Goal: Information Seeking & Learning: Learn about a topic

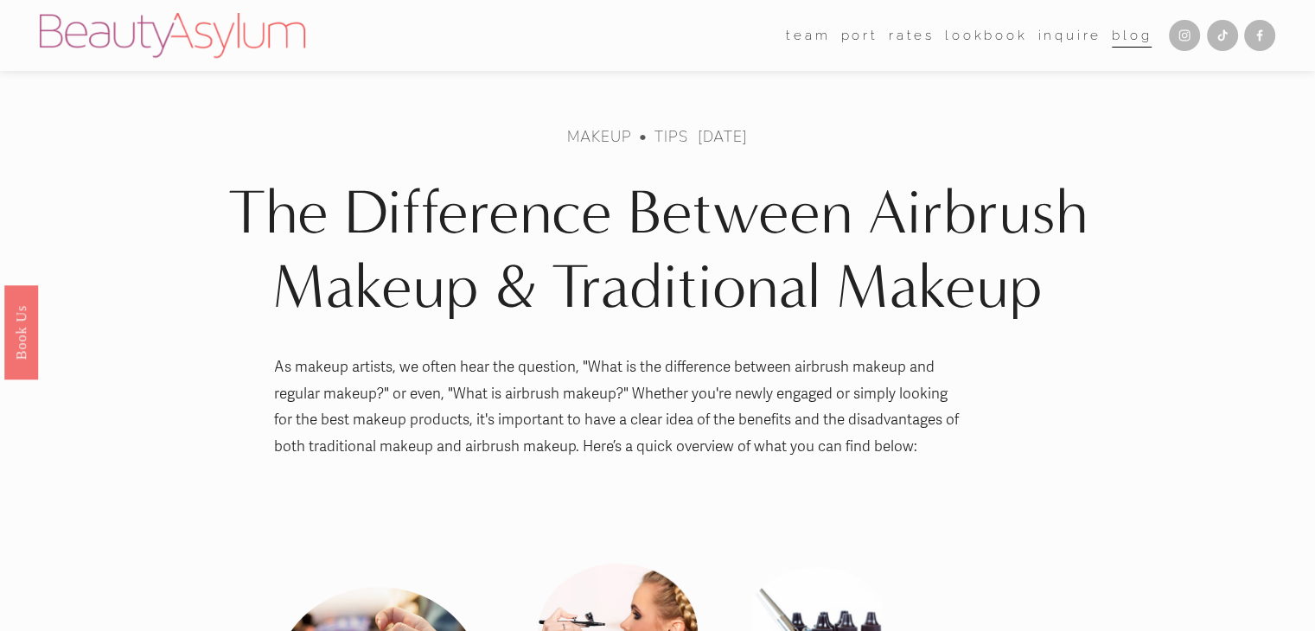
scroll to position [259, 0]
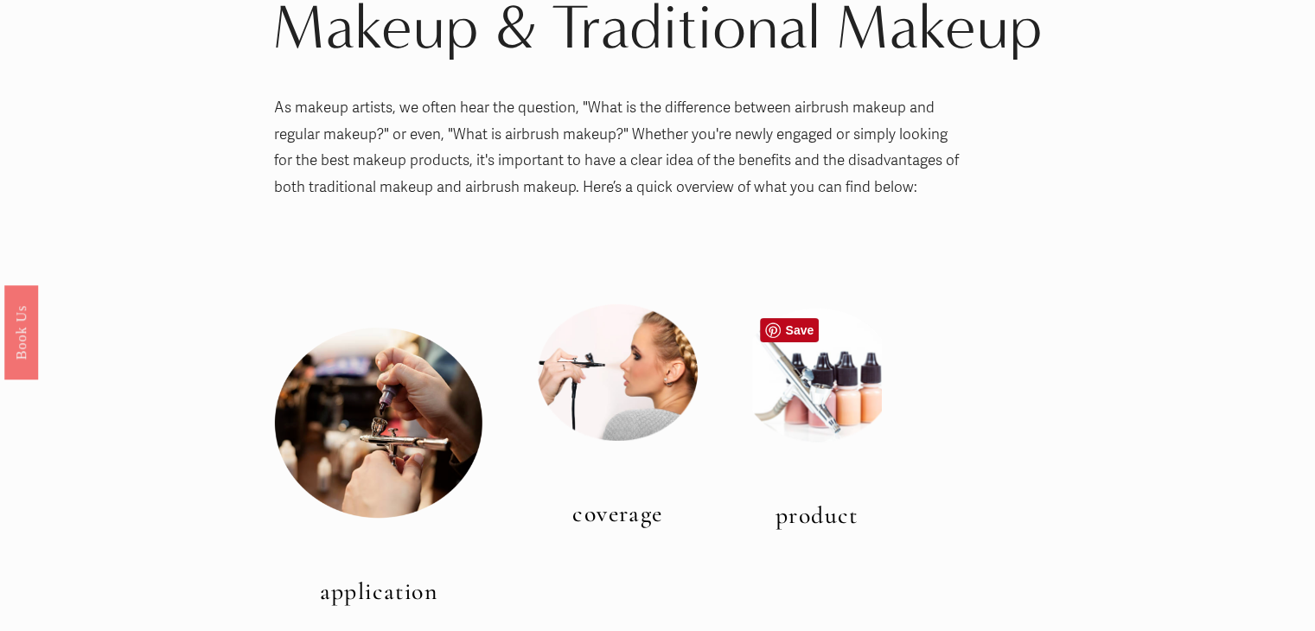
click at [805, 352] on div at bounding box center [817, 375] width 130 height 135
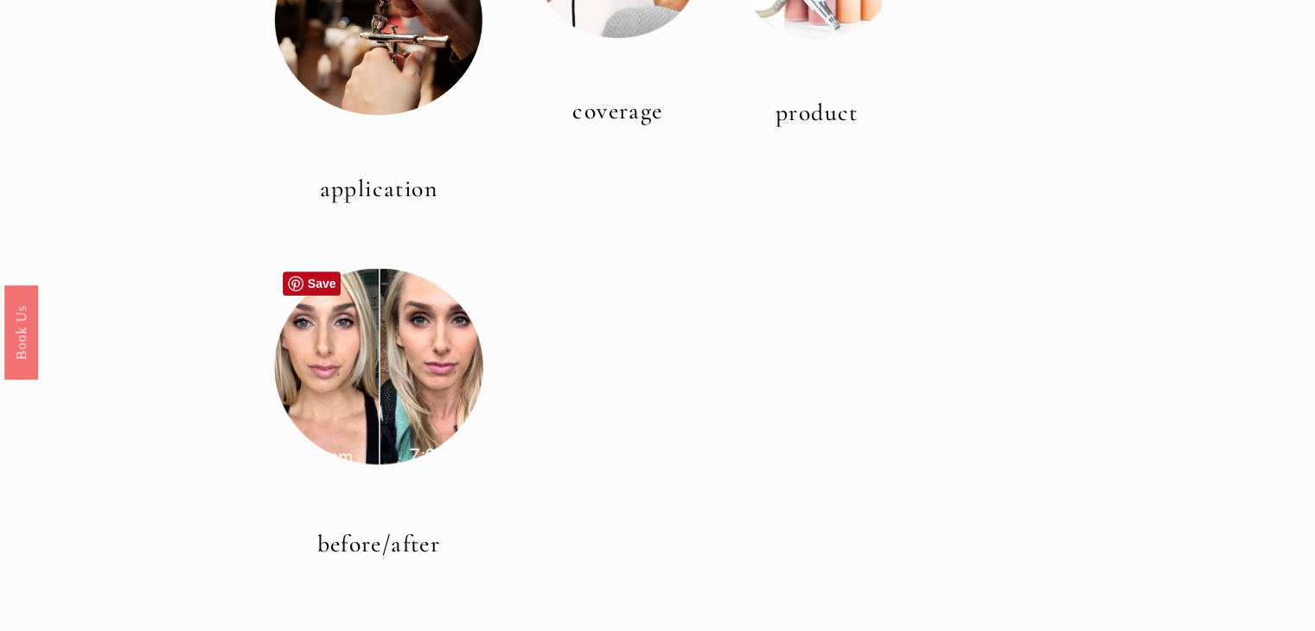
scroll to position [778, 0]
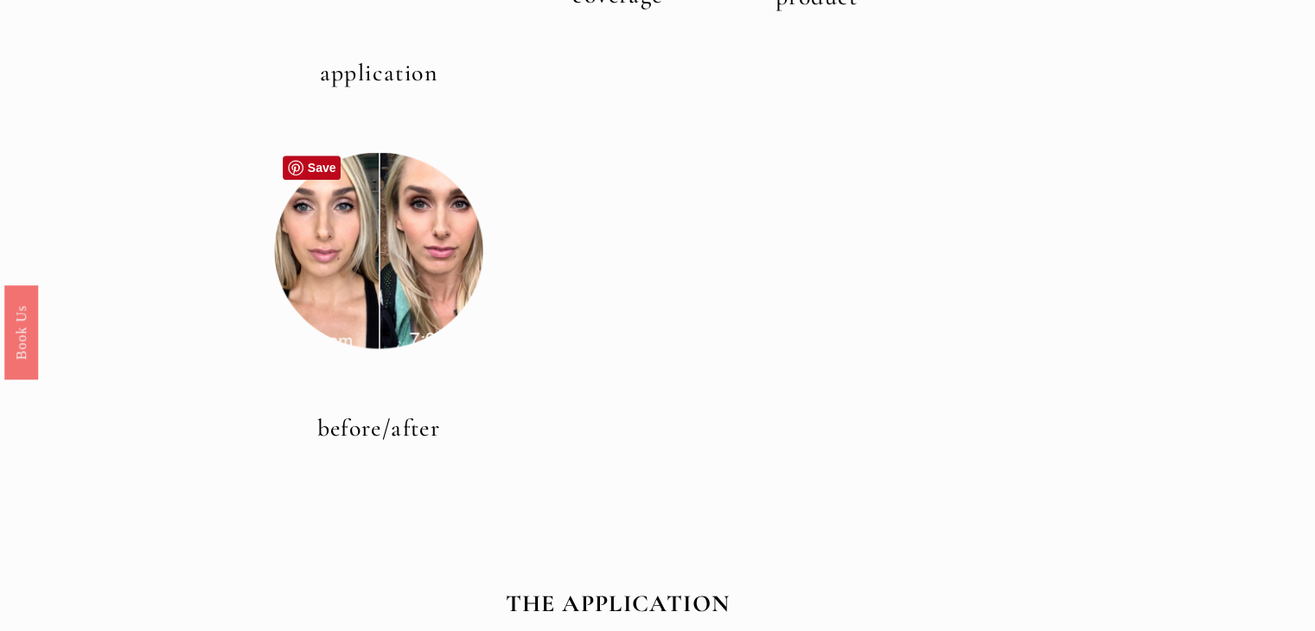
click at [392, 309] on div at bounding box center [379, 251] width 210 height 210
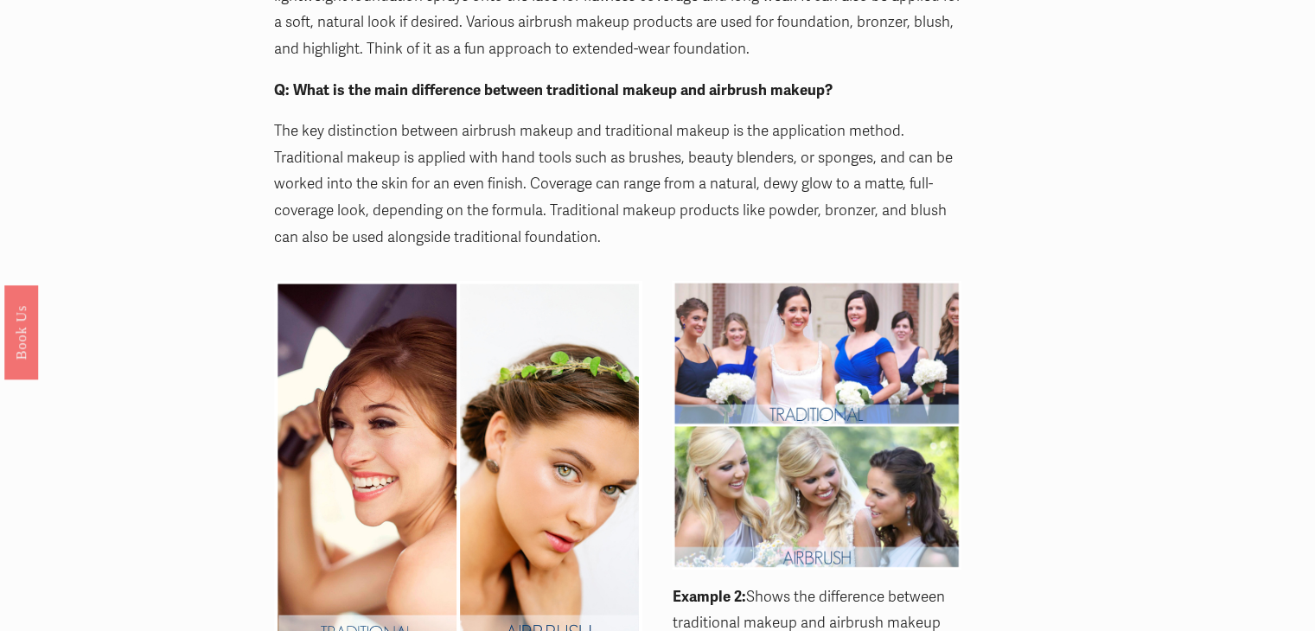
scroll to position [1729, 0]
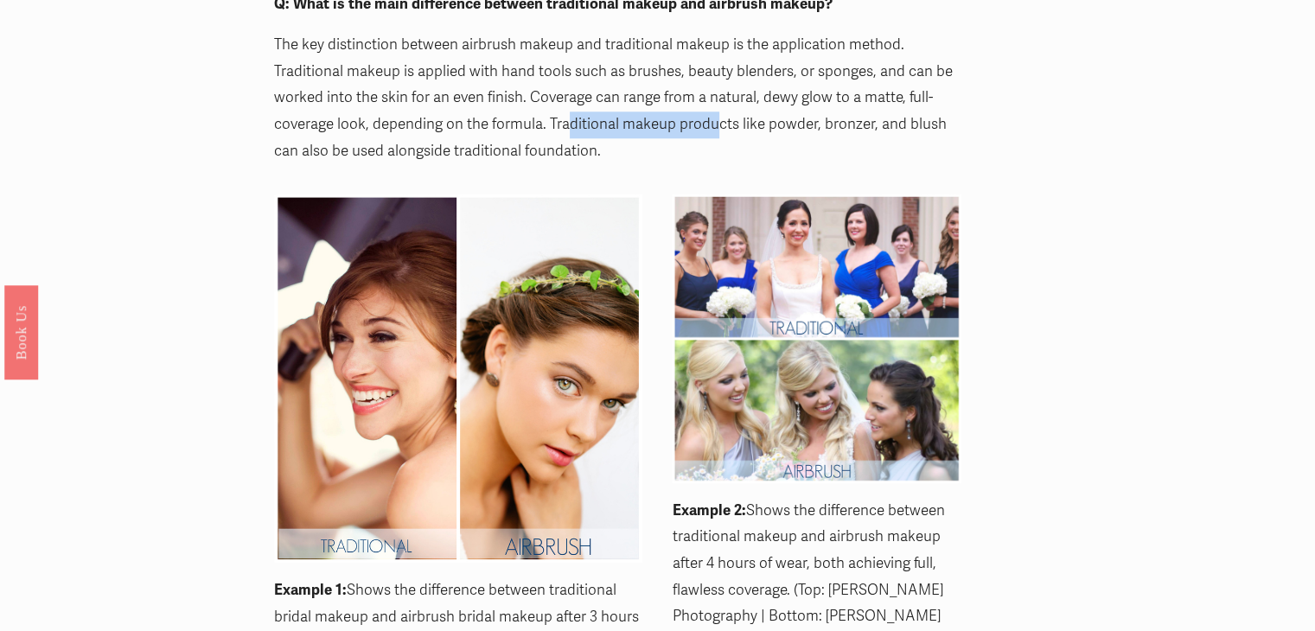
drag, startPoint x: 715, startPoint y: 129, endPoint x: 566, endPoint y: 127, distance: 148.7
click at [566, 127] on p "The key distinction between airbrush makeup and traditional makeup is the appli…" at bounding box center [618, 98] width 688 height 132
click at [571, 131] on p "The key distinction between airbrush makeup and traditional makeup is the appli…" at bounding box center [618, 98] width 688 height 132
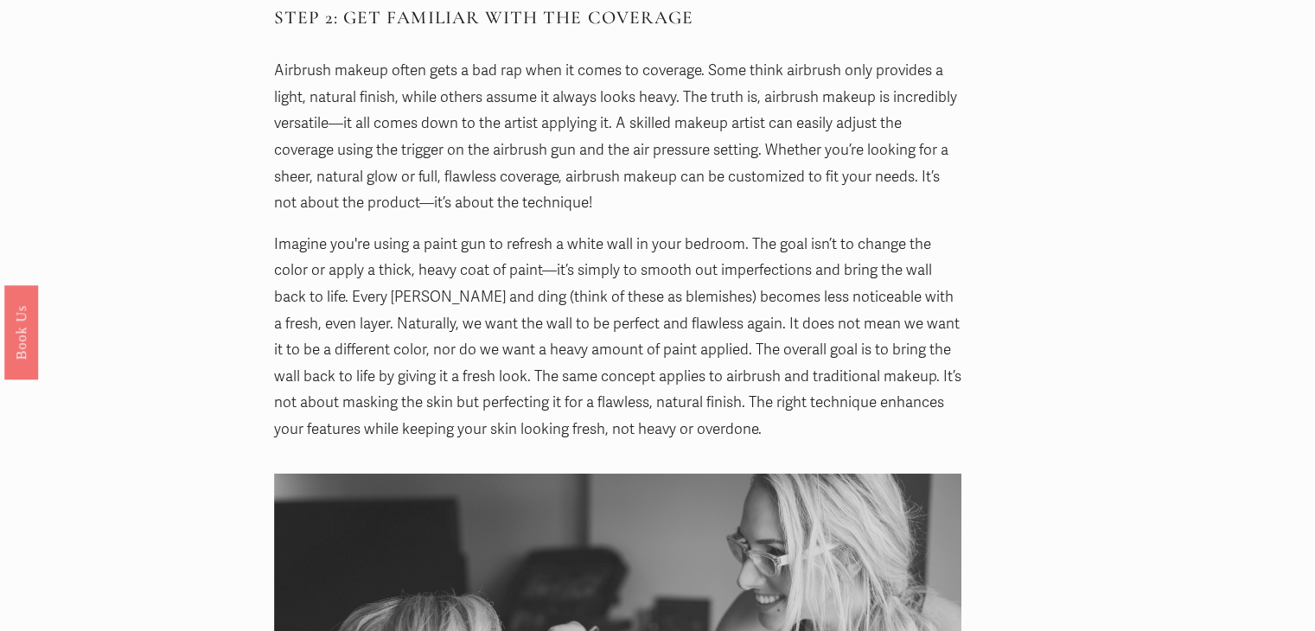
scroll to position [2593, 0]
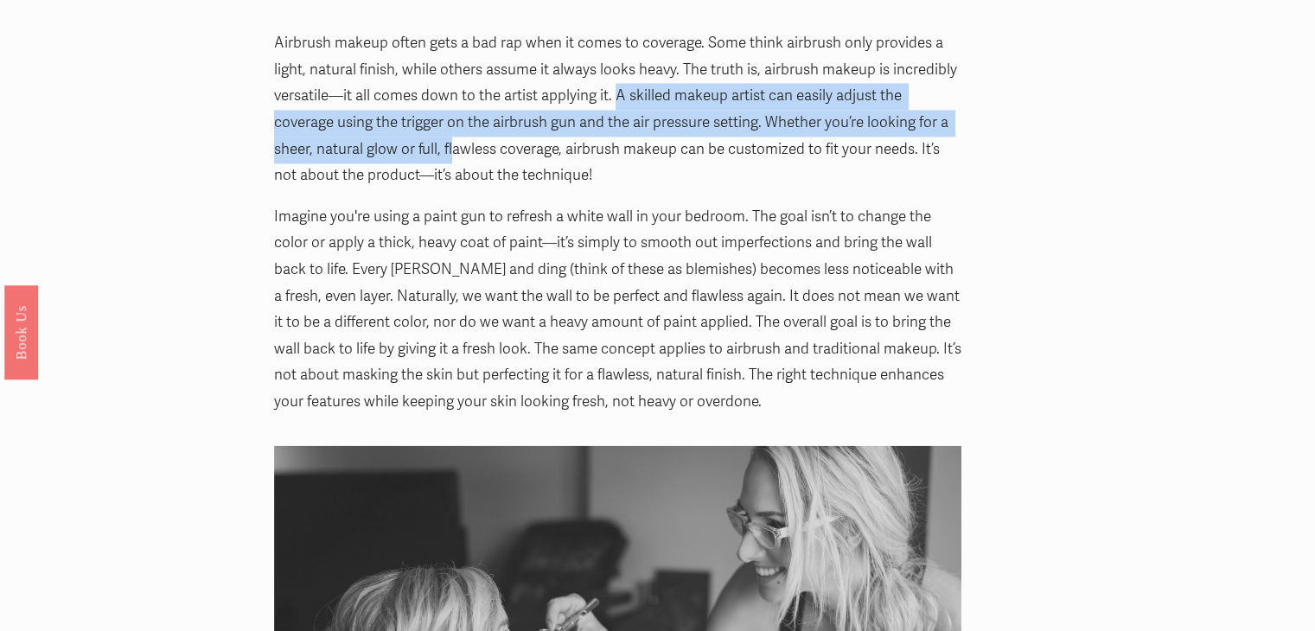
drag, startPoint x: 620, startPoint y: 95, endPoint x: 494, endPoint y: 141, distance: 134.3
click at [462, 156] on p "Airbrush makeup often gets a bad rap when it comes to coverage. Some think airb…" at bounding box center [618, 109] width 688 height 159
click at [632, 131] on p "Airbrush makeup often gets a bad rap when it comes to coverage. Some think airb…" at bounding box center [618, 109] width 688 height 159
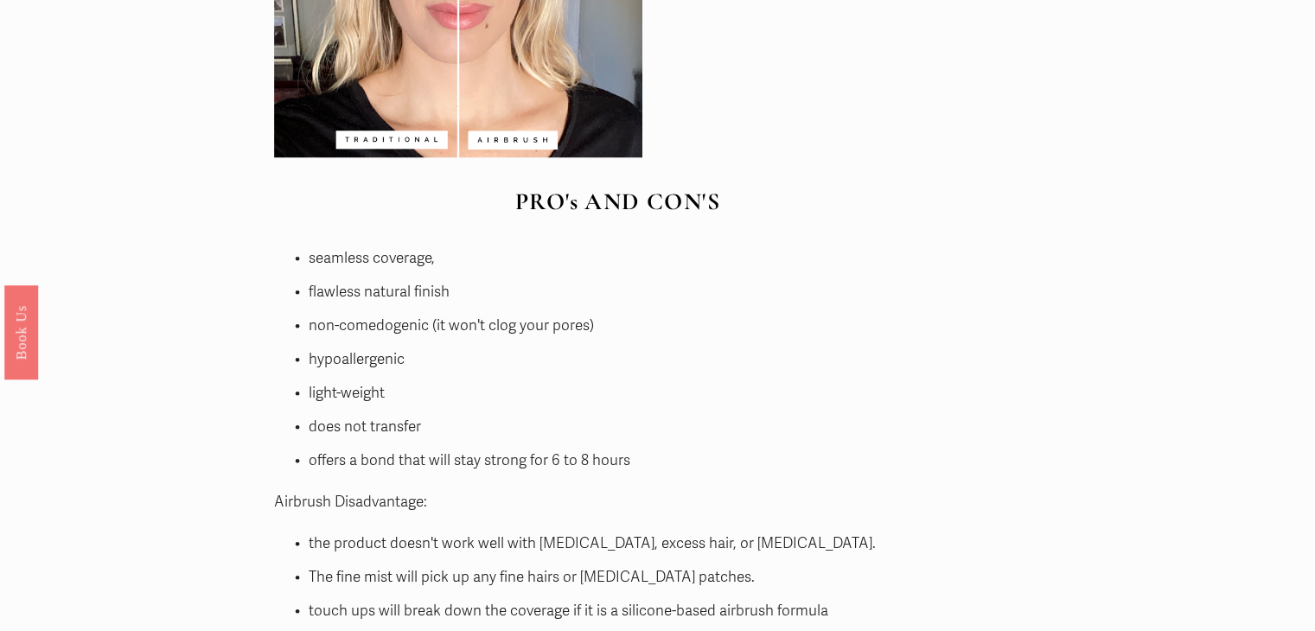
scroll to position [4150, 0]
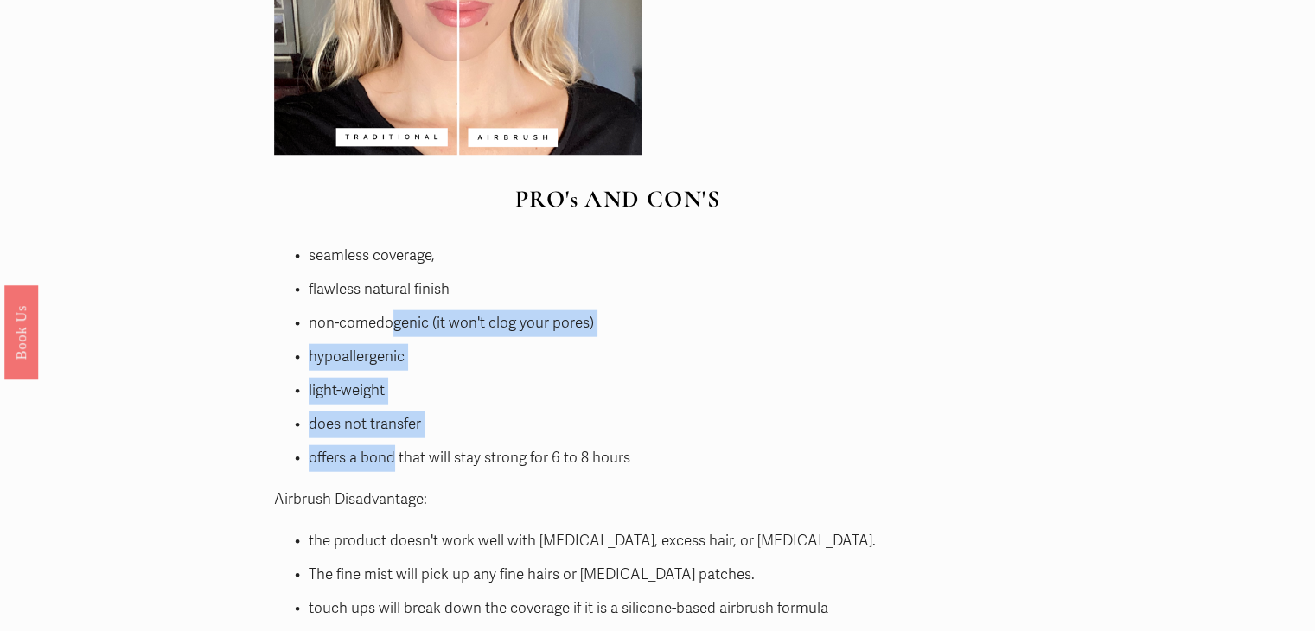
drag, startPoint x: 396, startPoint y: 326, endPoint x: 389, endPoint y: 450, distance: 124.7
click at [389, 450] on ul "seamless coverage, flawless natural finish non-comedogenic (it won't clog your …" at bounding box center [618, 357] width 688 height 229
click at [384, 450] on p "offers a bond that will stay strong for 6 to 8 hours" at bounding box center [636, 458] width 654 height 27
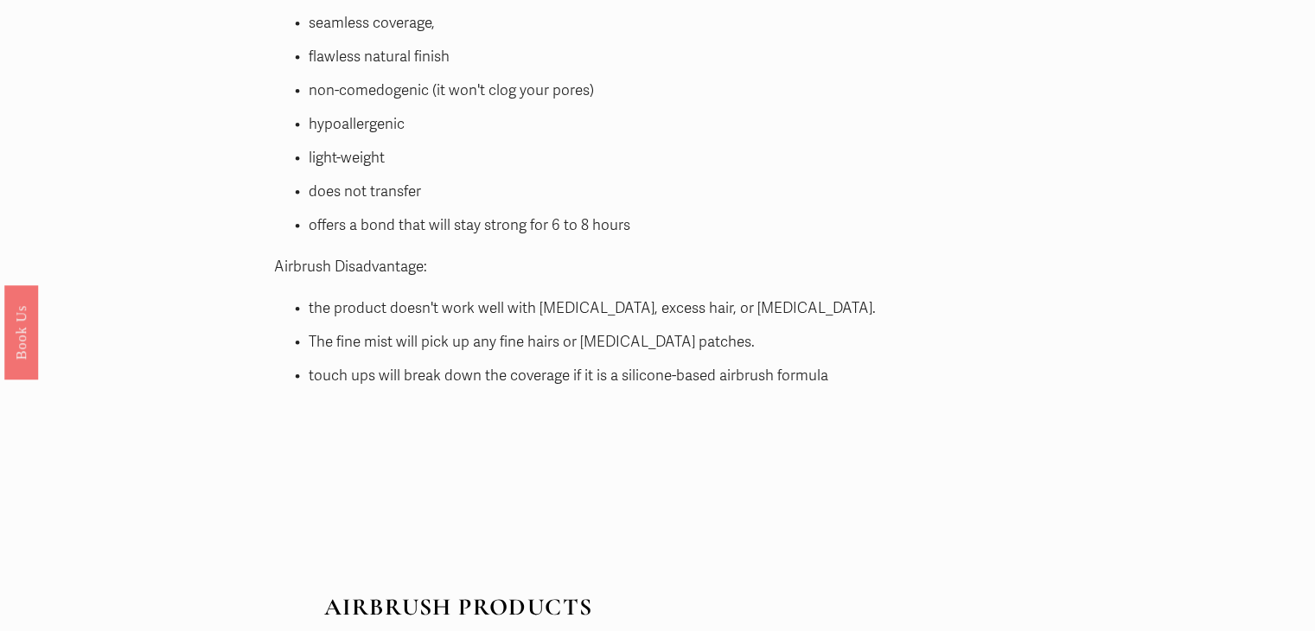
scroll to position [4409, 0]
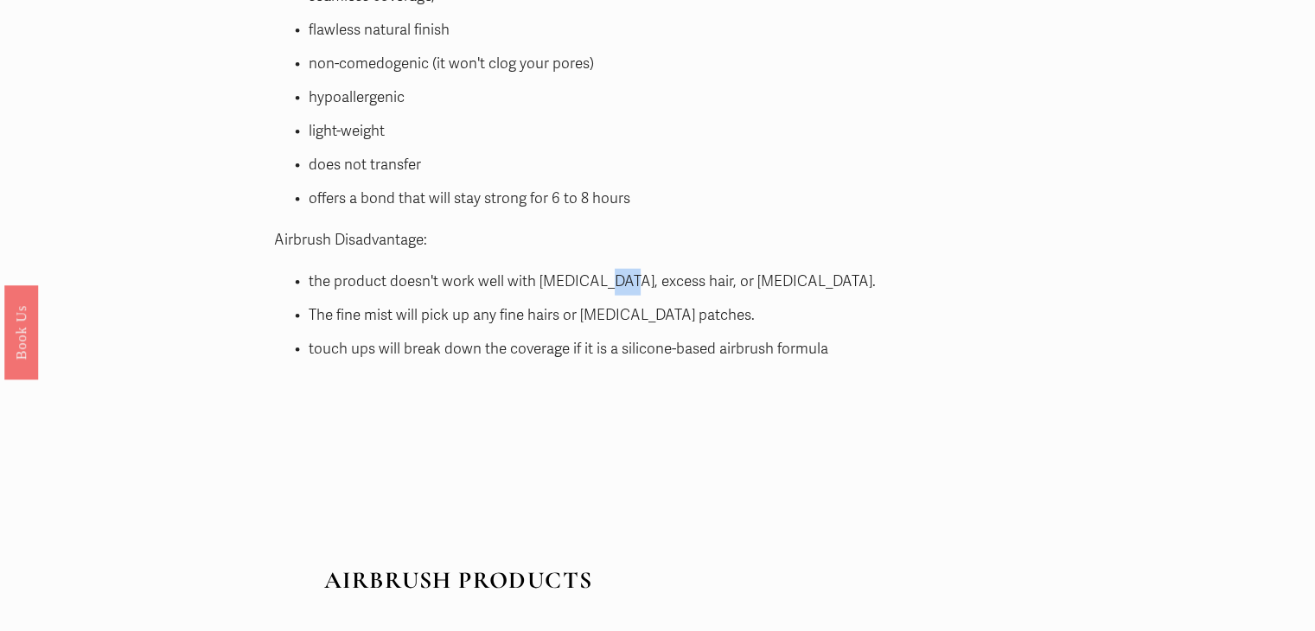
drag, startPoint x: 618, startPoint y: 284, endPoint x: 598, endPoint y: 269, distance: 25.2
click at [598, 269] on p "the product doesn't work well with [MEDICAL_DATA], excess hair, or [MEDICAL_DAT…" at bounding box center [636, 282] width 654 height 27
click at [570, 298] on ul "the product doesn't work well with [MEDICAL_DATA], excess hair, or [MEDICAL_DAT…" at bounding box center [618, 316] width 688 height 94
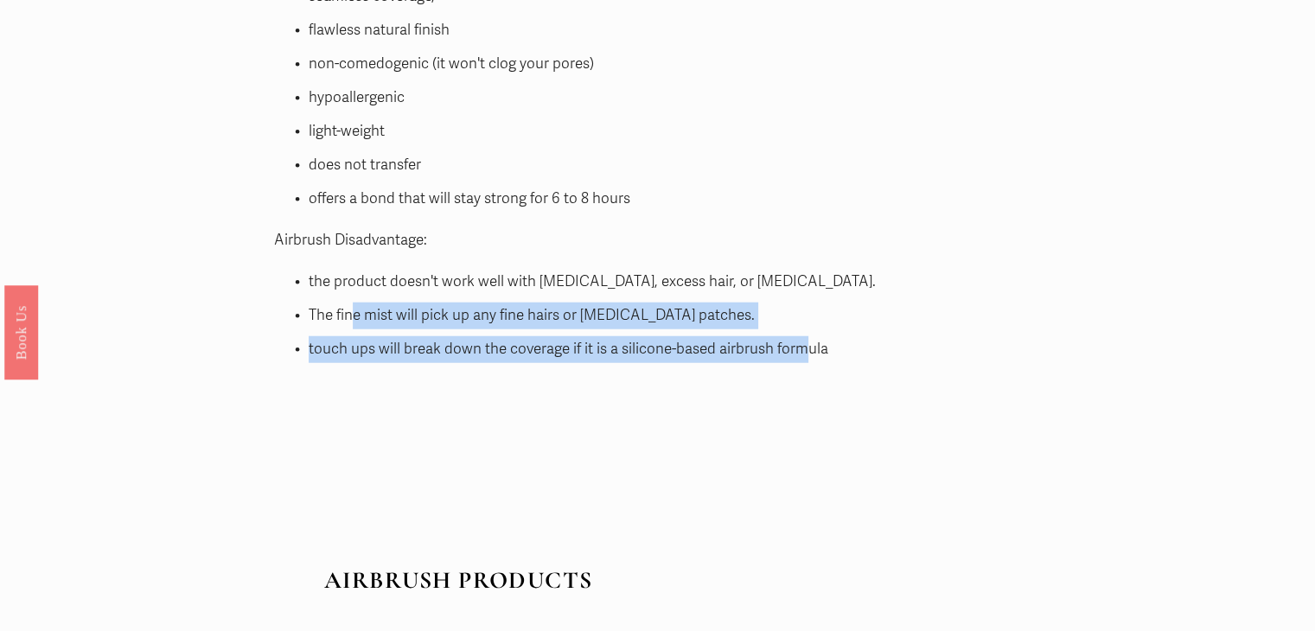
drag, startPoint x: 356, startPoint y: 318, endPoint x: 816, endPoint y: 343, distance: 460.6
click at [816, 338] on ul "the product doesn't work well with [MEDICAL_DATA], excess hair, or [MEDICAL_DAT…" at bounding box center [618, 316] width 688 height 94
click at [802, 362] on p "touch ups will break down the coverage if it is a silicone-based airbrush formu…" at bounding box center [636, 349] width 654 height 27
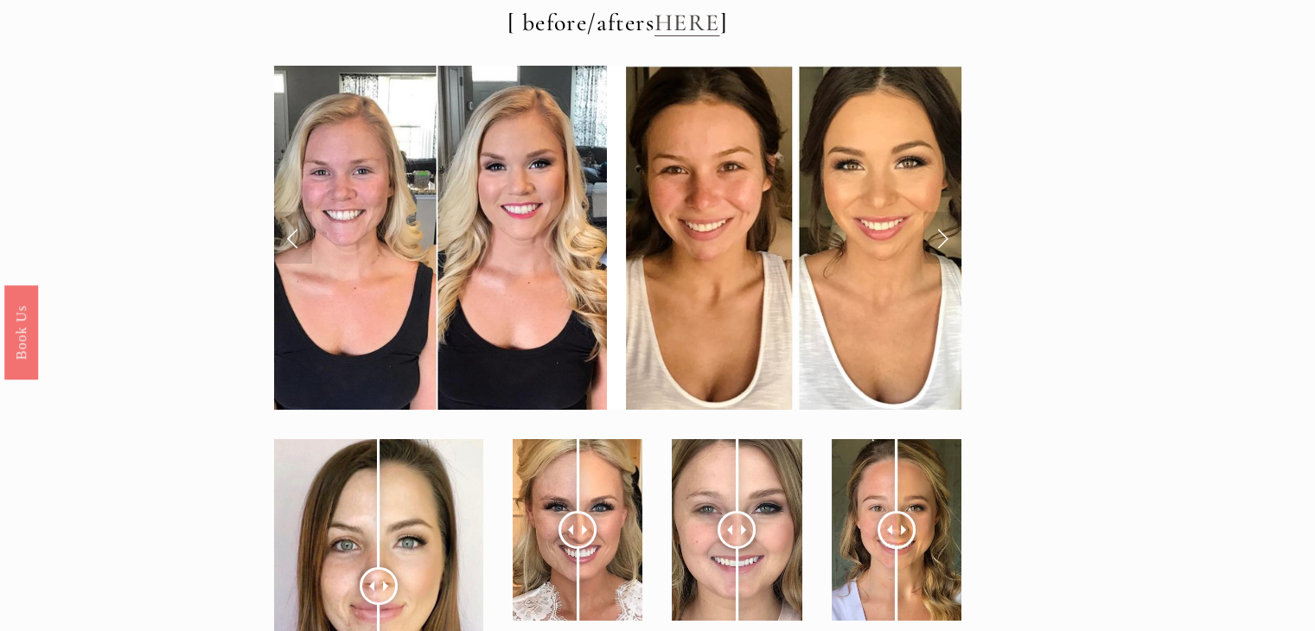
scroll to position [6138, 0]
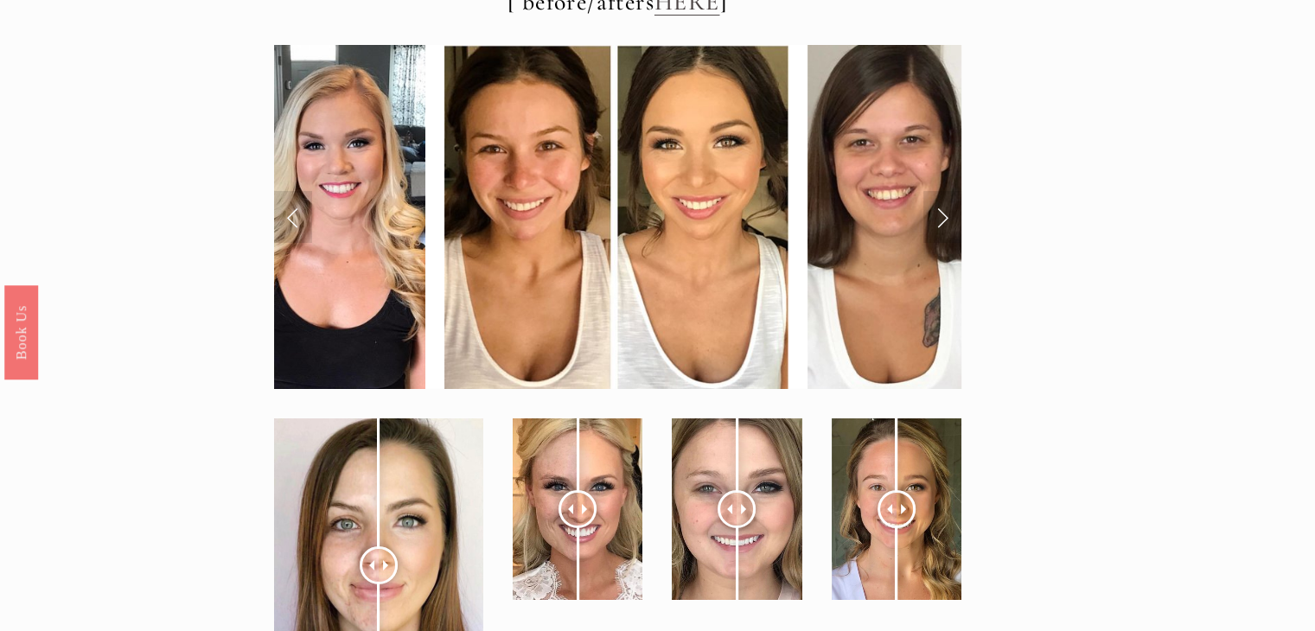
click at [940, 212] on link "Next Slide" at bounding box center [942, 217] width 38 height 52
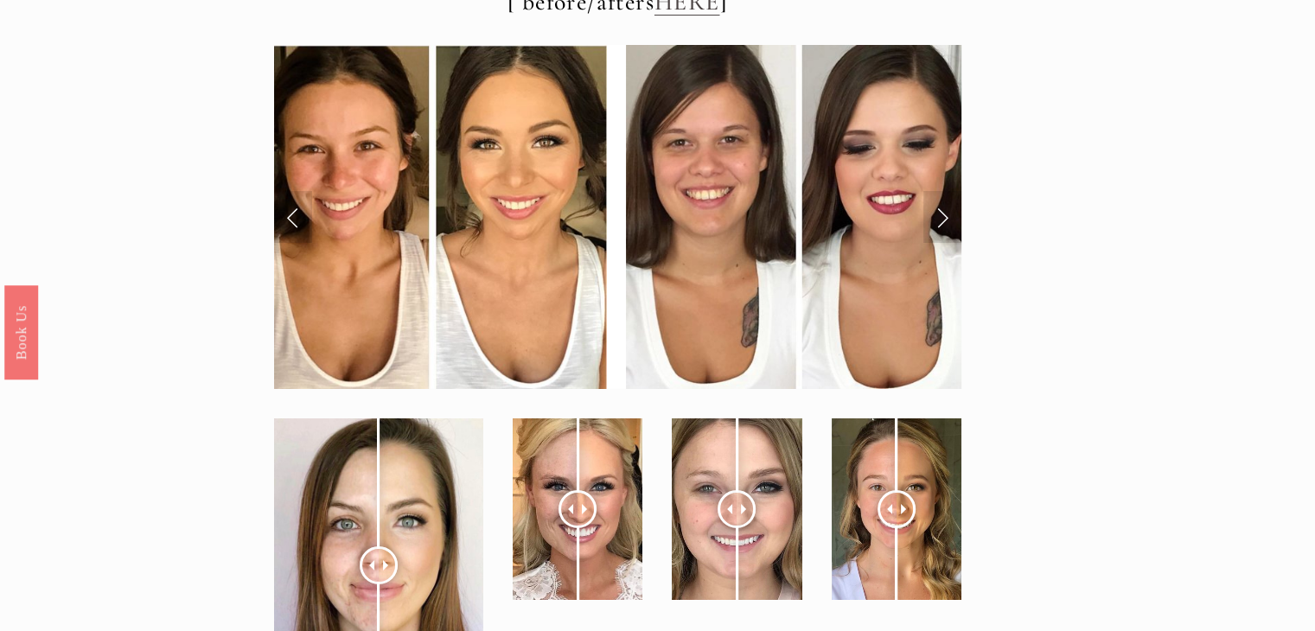
click at [944, 212] on link "Next Slide" at bounding box center [942, 217] width 38 height 52
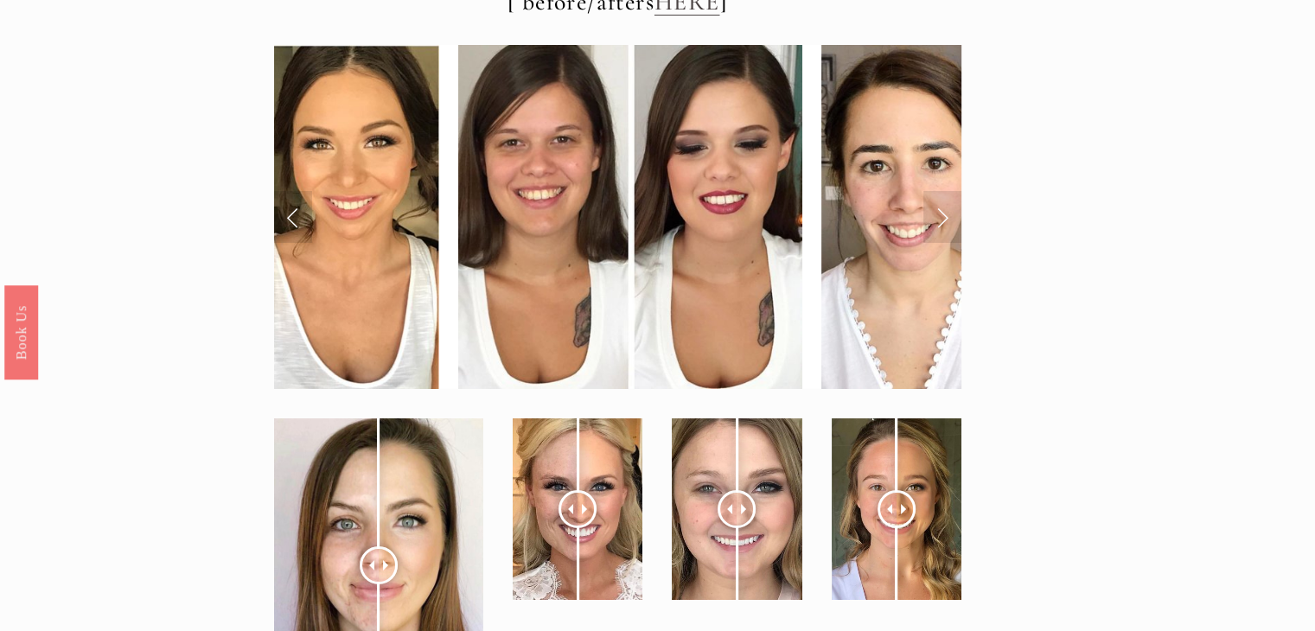
click at [941, 213] on link "Next Slide" at bounding box center [942, 217] width 38 height 52
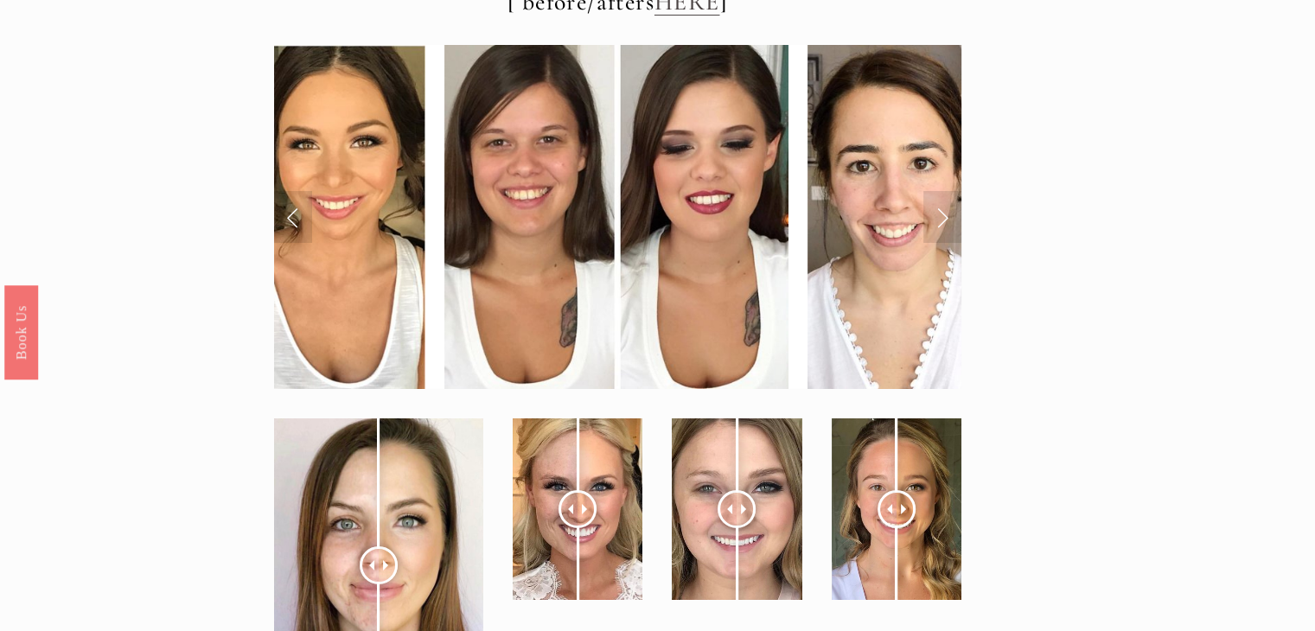
click at [941, 213] on link "Next Slide" at bounding box center [942, 217] width 38 height 52
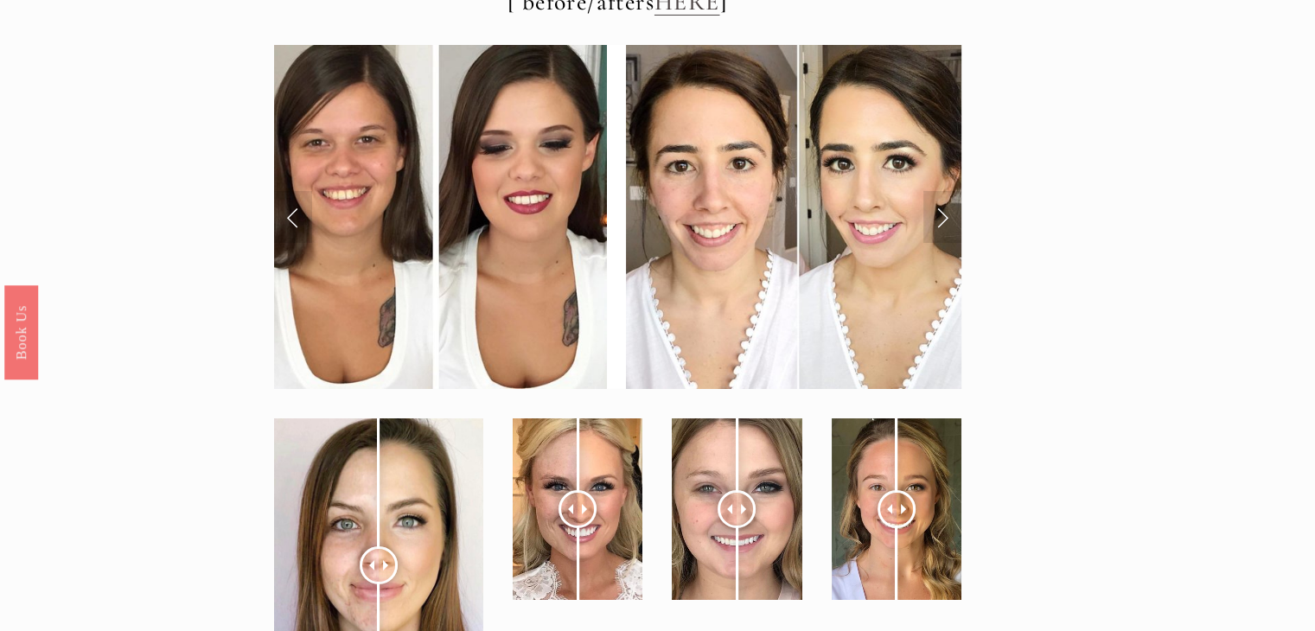
click at [941, 213] on link "Next Slide" at bounding box center [942, 217] width 38 height 52
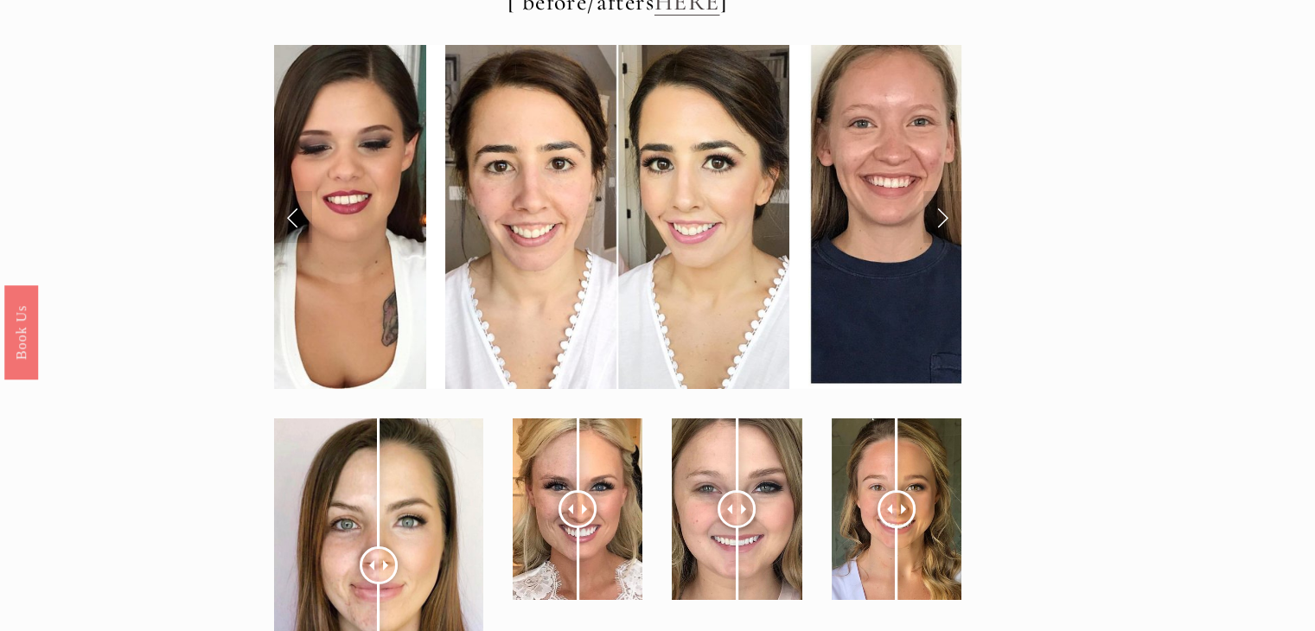
click at [941, 213] on link "Next Slide" at bounding box center [942, 217] width 38 height 52
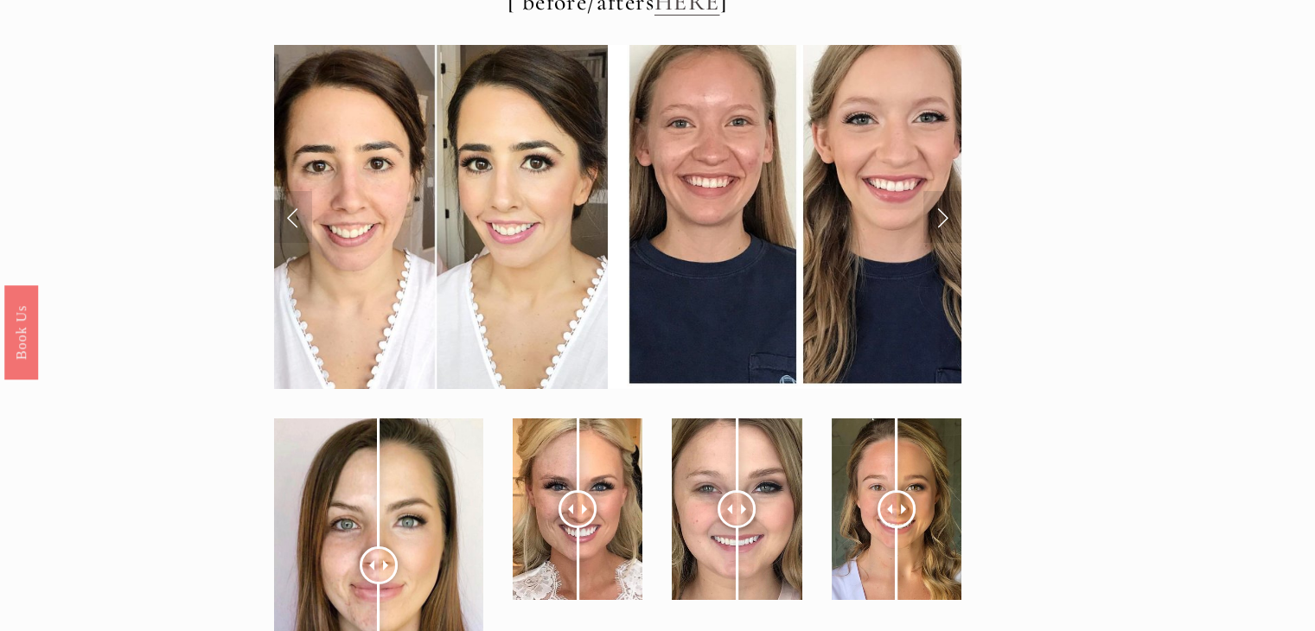
click at [941, 213] on link "Next Slide" at bounding box center [942, 217] width 38 height 52
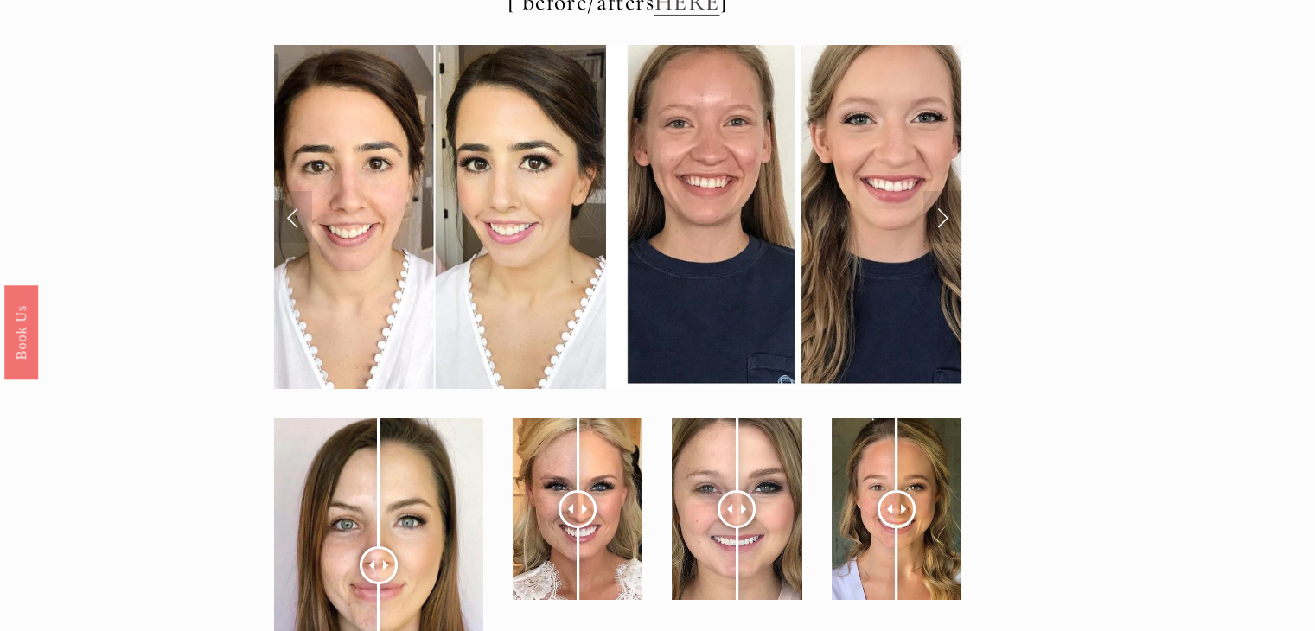
click at [941, 213] on link "Next Slide" at bounding box center [942, 217] width 38 height 52
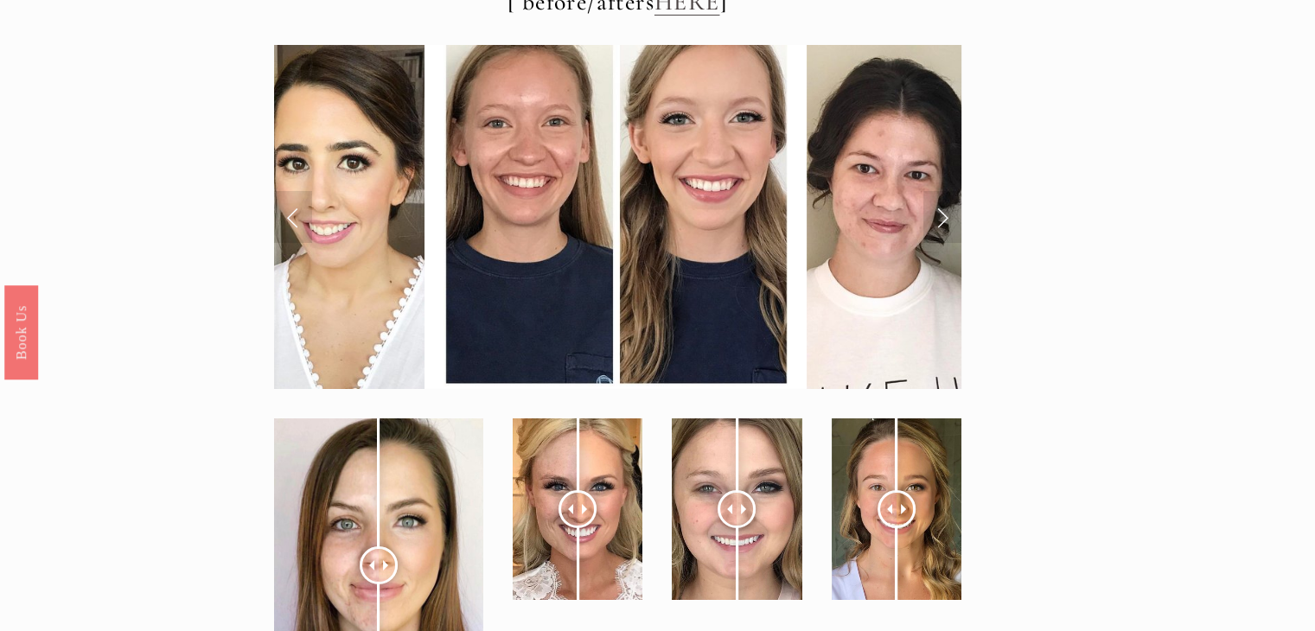
click at [941, 213] on link "Next Slide" at bounding box center [942, 217] width 38 height 52
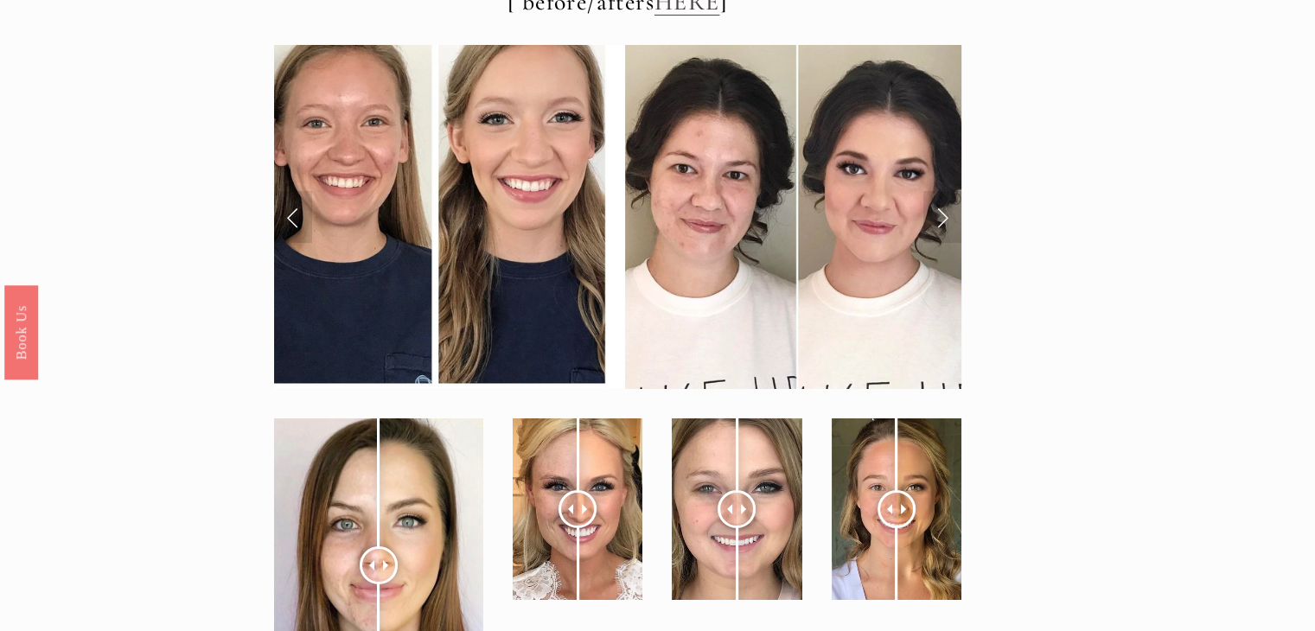
click at [941, 213] on link "Next Slide" at bounding box center [942, 217] width 38 height 52
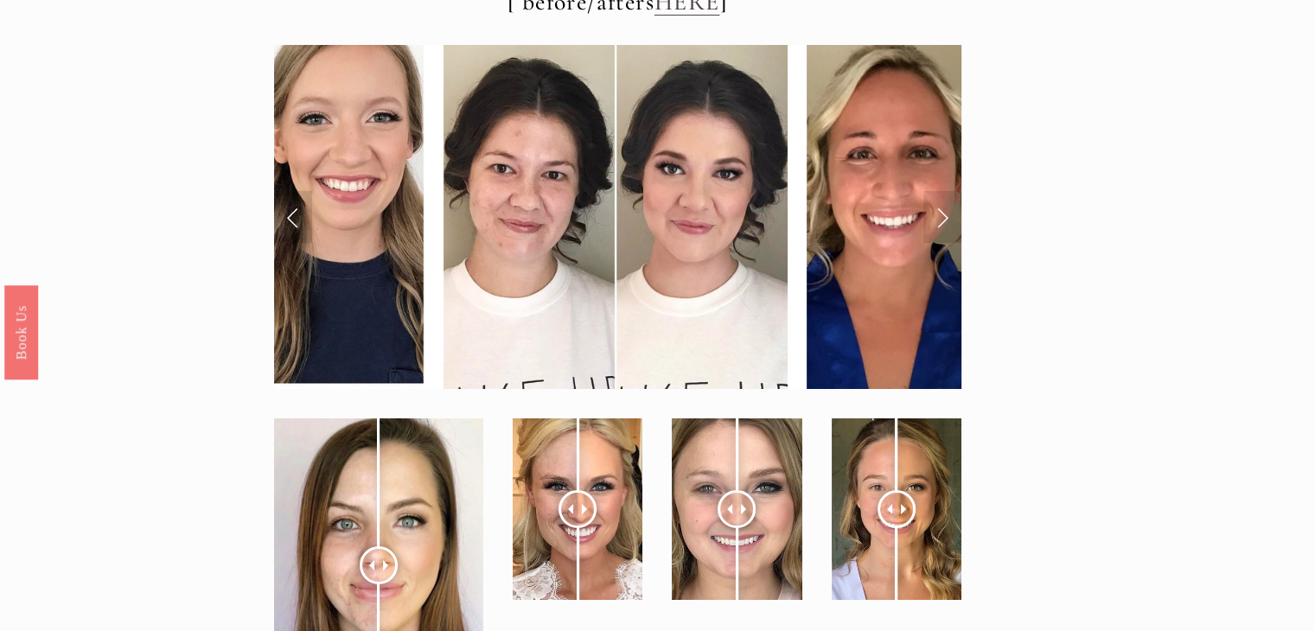
click at [941, 213] on link "Next Slide" at bounding box center [942, 217] width 38 height 52
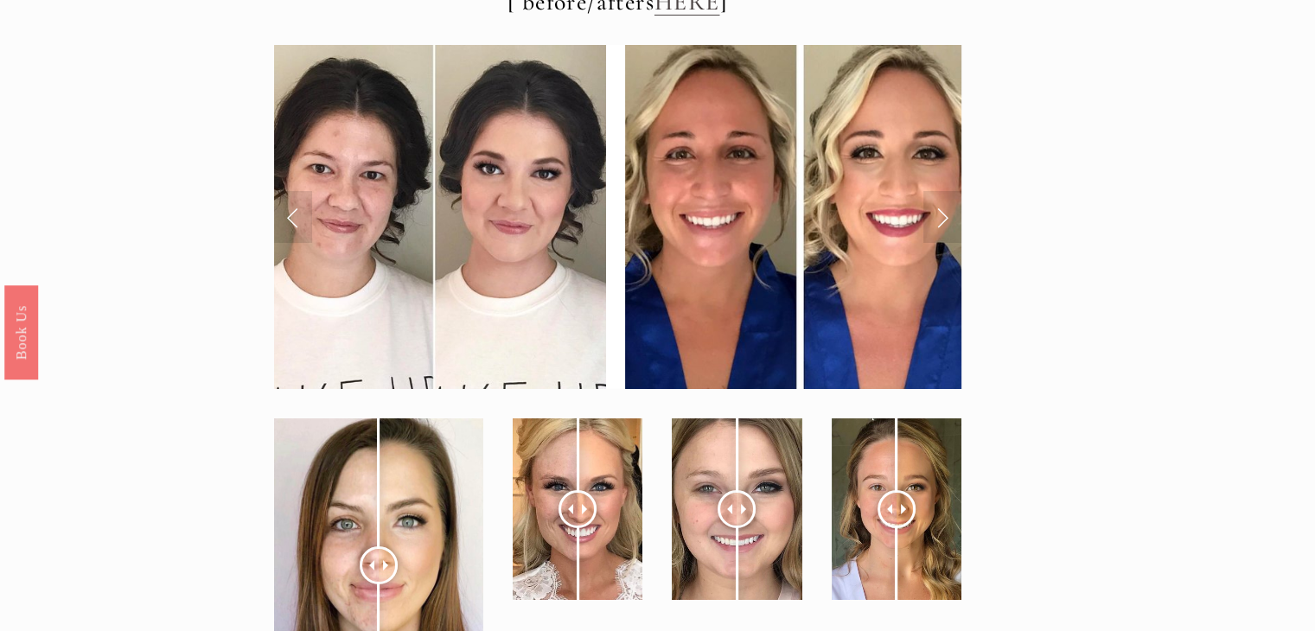
click at [941, 213] on link "Next Slide" at bounding box center [942, 217] width 38 height 52
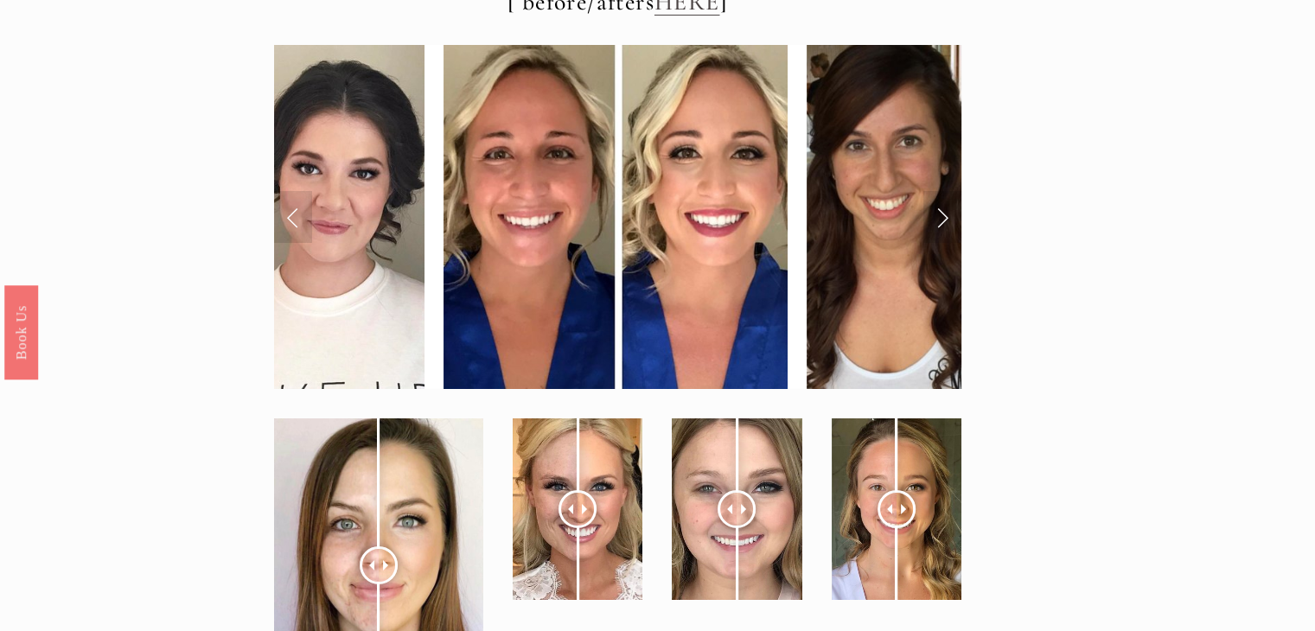
click at [941, 213] on link "Next Slide" at bounding box center [942, 217] width 38 height 52
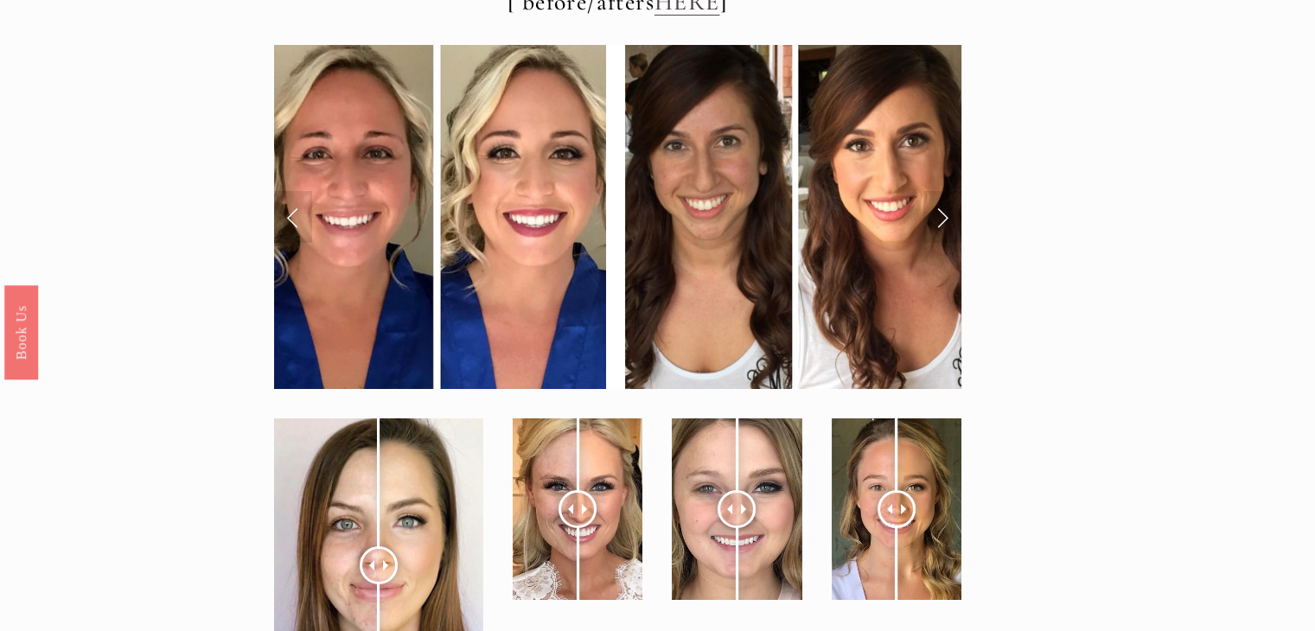
click at [941, 213] on link "Next Slide" at bounding box center [942, 217] width 38 height 52
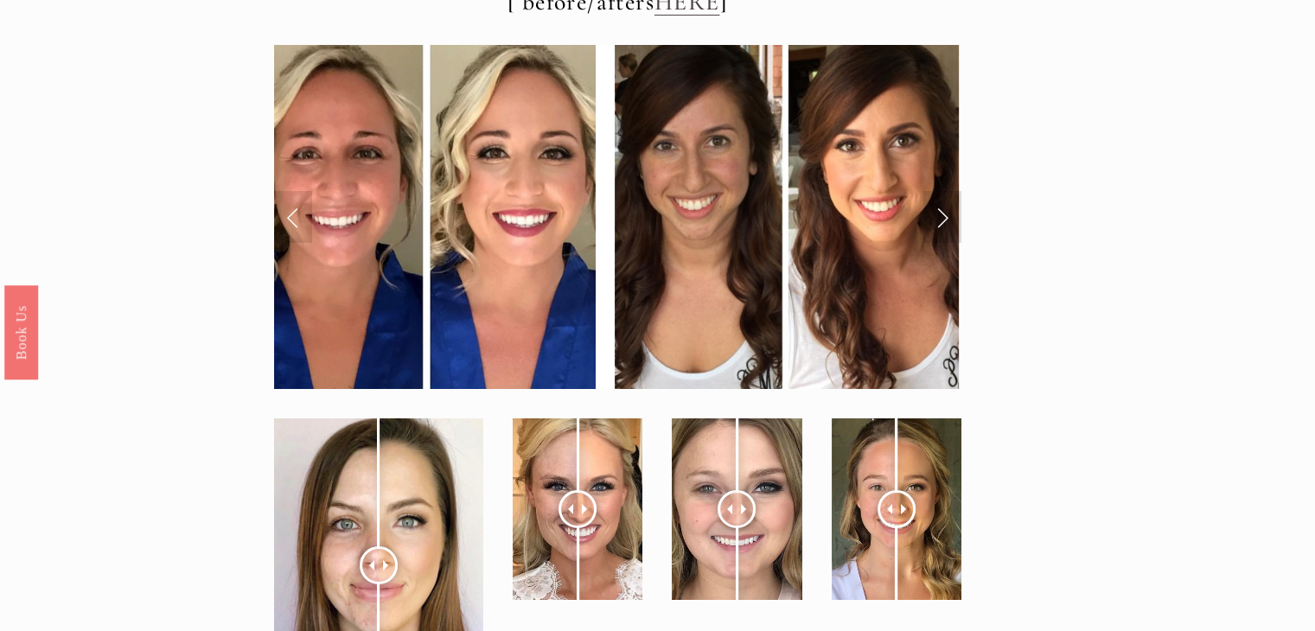
click at [941, 213] on link "Next Slide" at bounding box center [942, 217] width 38 height 52
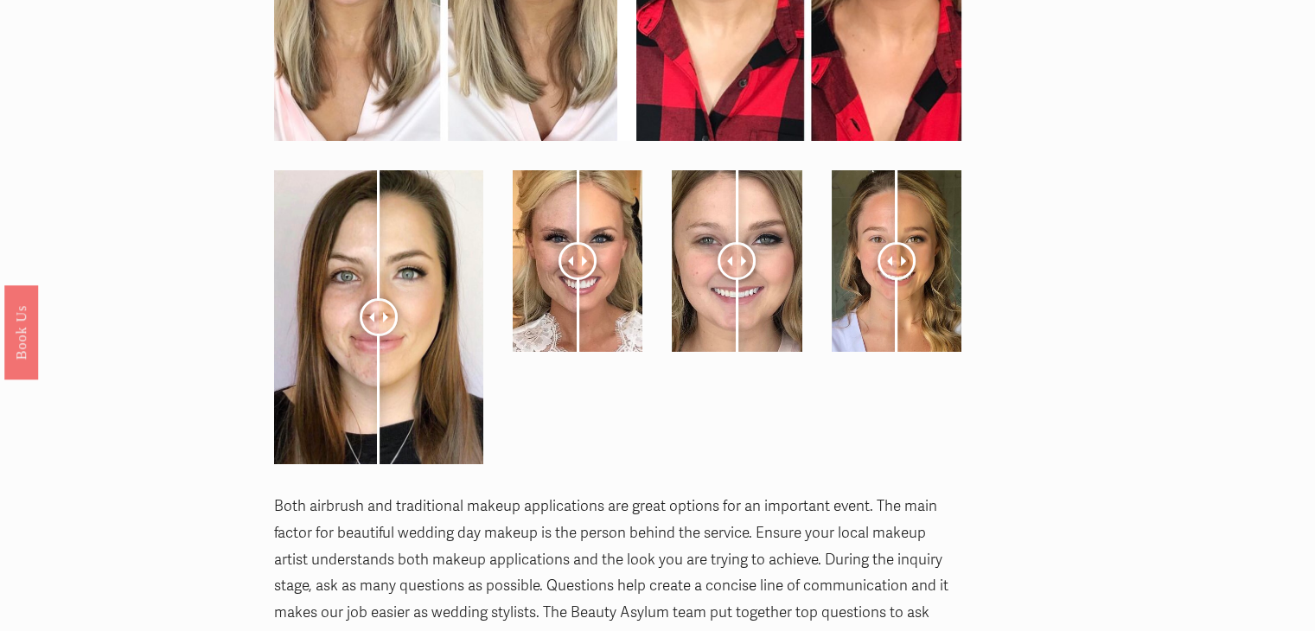
scroll to position [6397, 0]
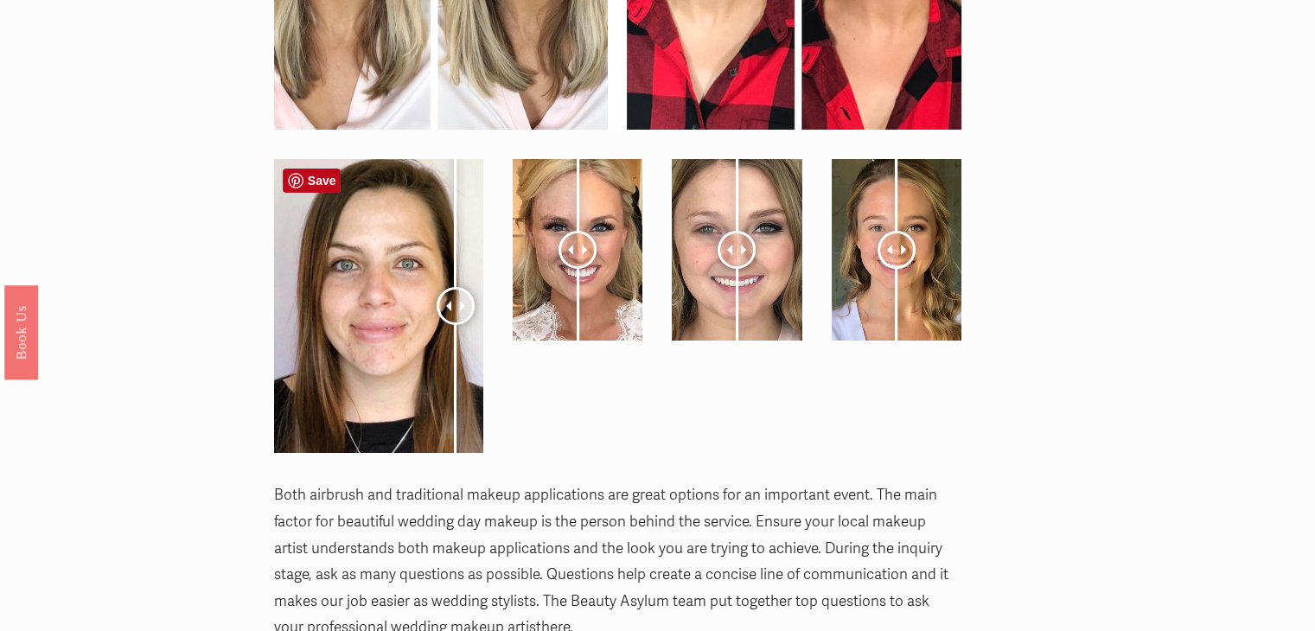
drag, startPoint x: 374, startPoint y: 313, endPoint x: 456, endPoint y: 326, distance: 82.3
click at [456, 325] on div at bounding box center [456, 306] width 38 height 38
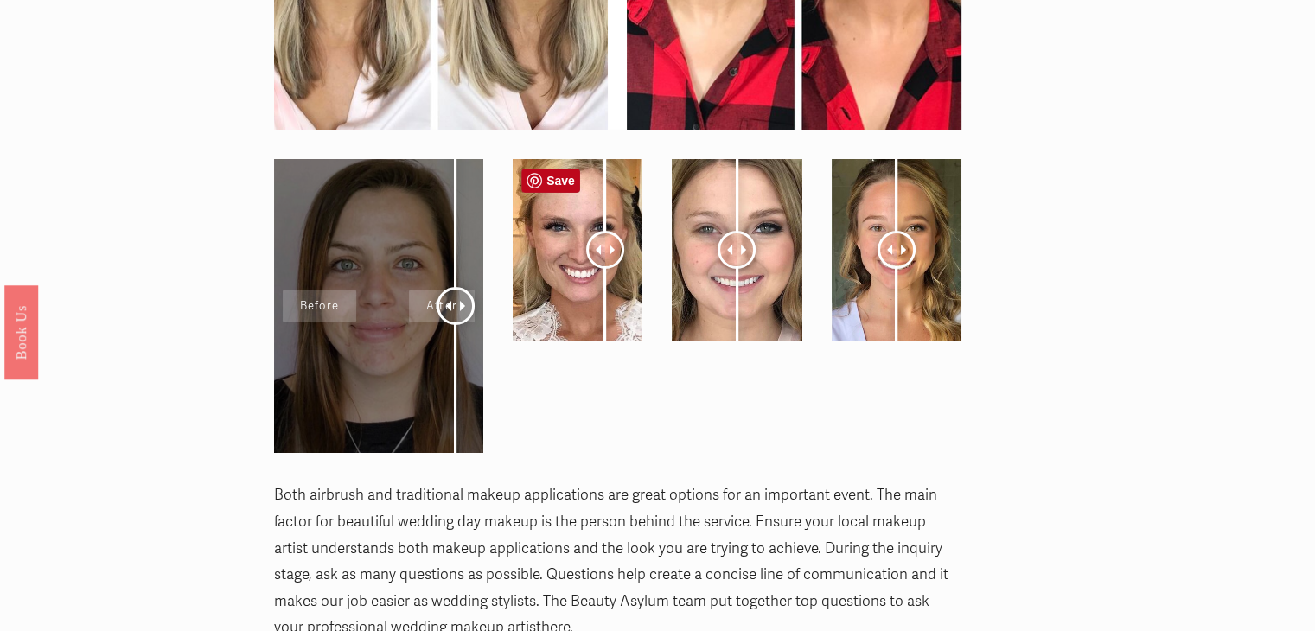
drag, startPoint x: 577, startPoint y: 258, endPoint x: 479, endPoint y: 284, distance: 101.1
click at [459, 288] on div at bounding box center [618, 305] width 718 height 323
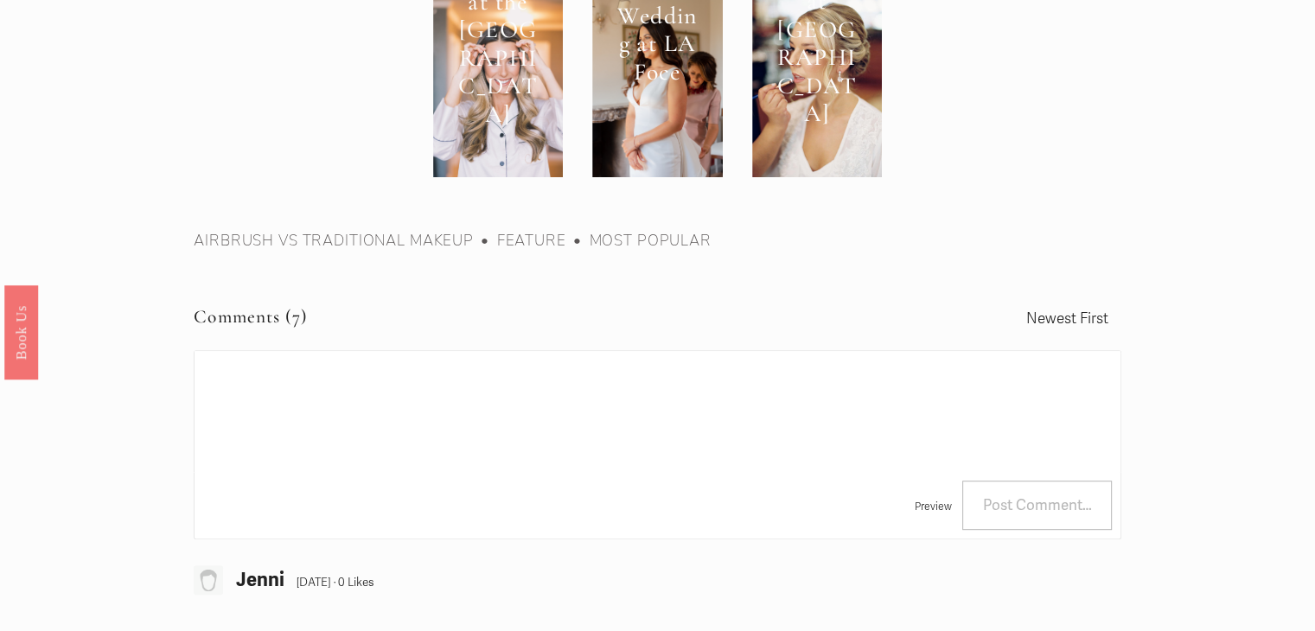
scroll to position [7867, 0]
